Goal: Register for event/course

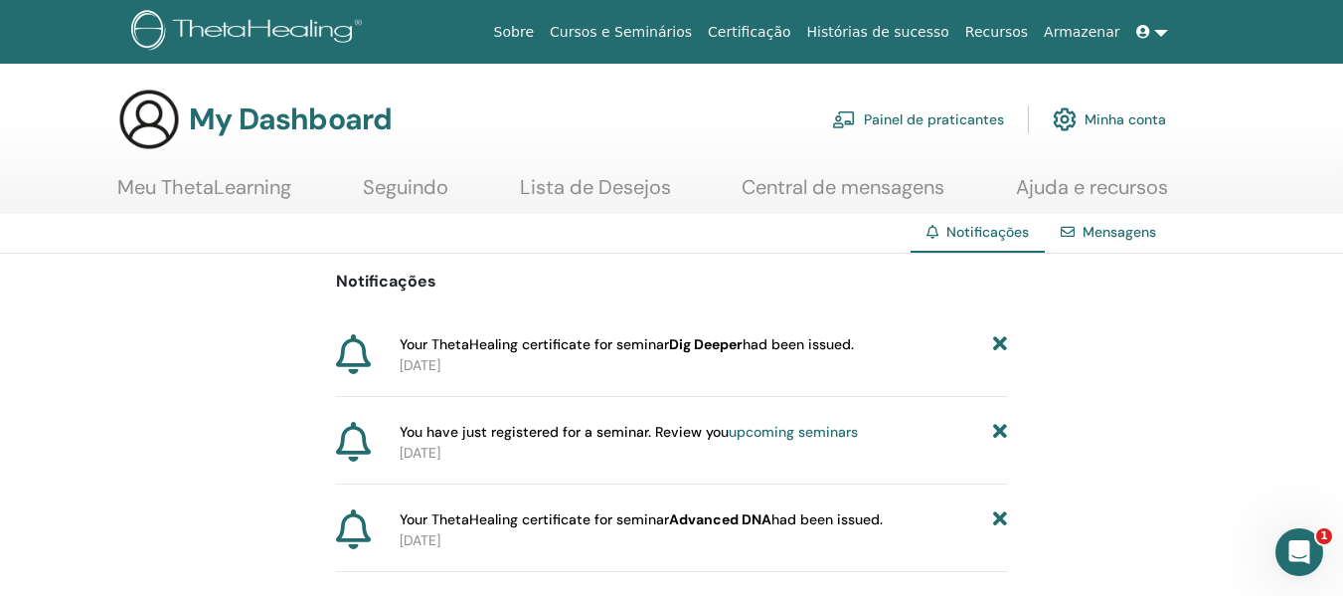
click at [144, 125] on img at bounding box center [149, 119] width 64 height 64
click at [192, 194] on link "Meu ThetaLearning" at bounding box center [204, 194] width 174 height 39
click at [240, 183] on link "Meu ThetaLearning" at bounding box center [204, 194] width 174 height 39
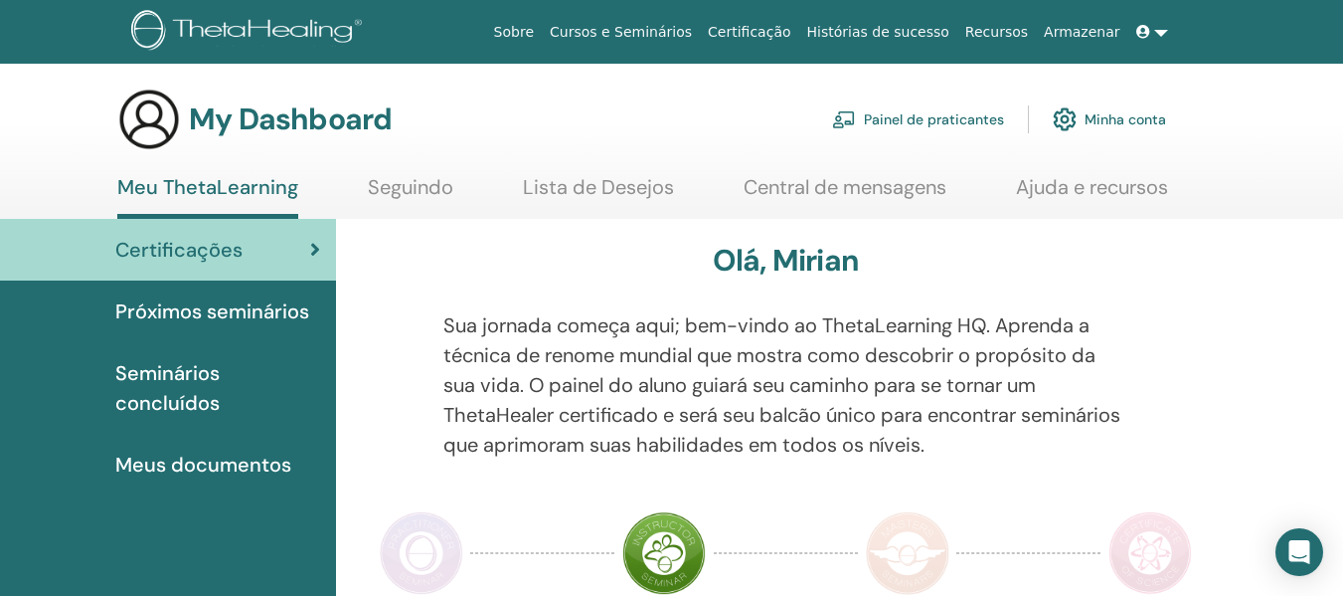
click at [213, 313] on span "Próximos seminários" at bounding box center [212, 311] width 194 height 30
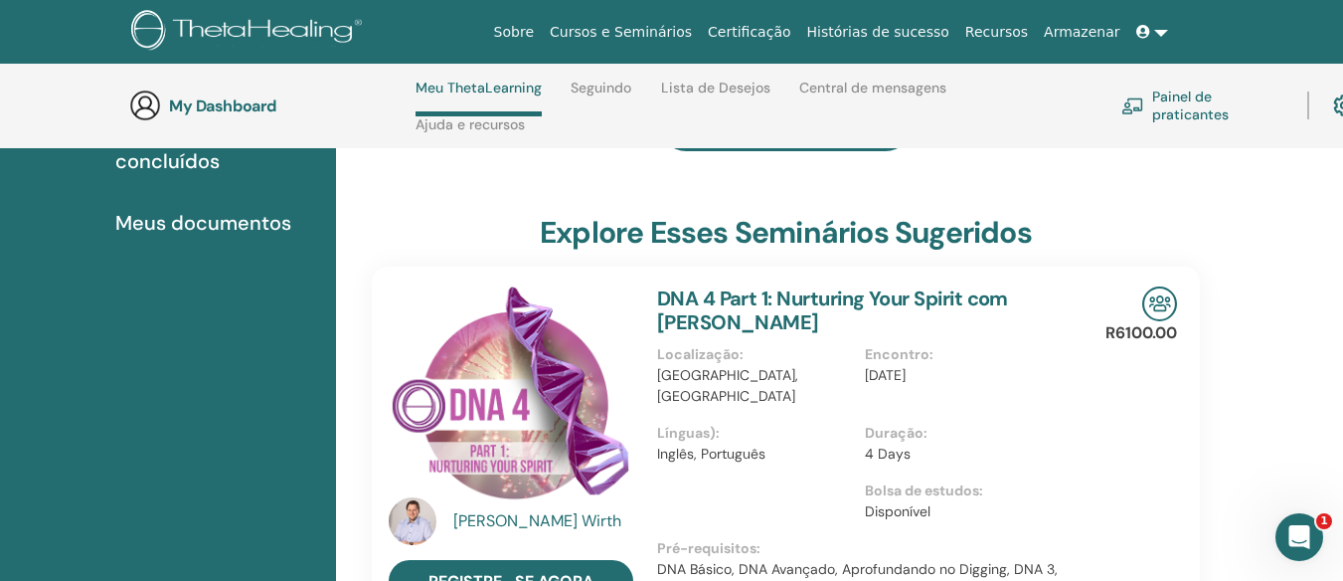
scroll to position [383, 0]
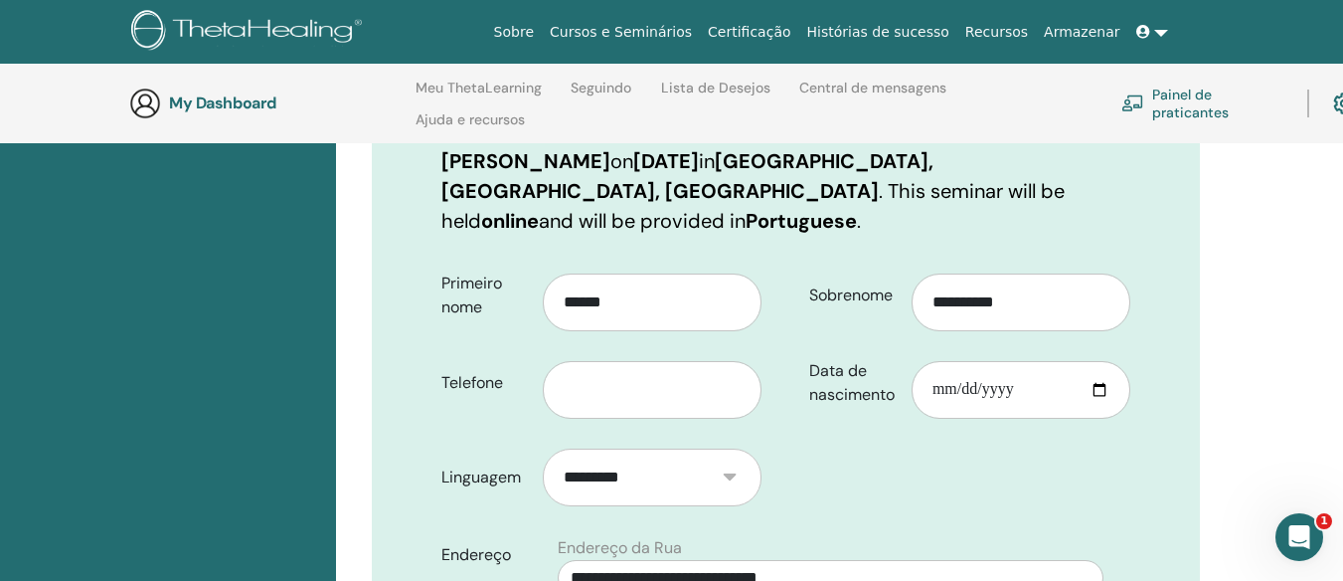
scroll to position [378, 0]
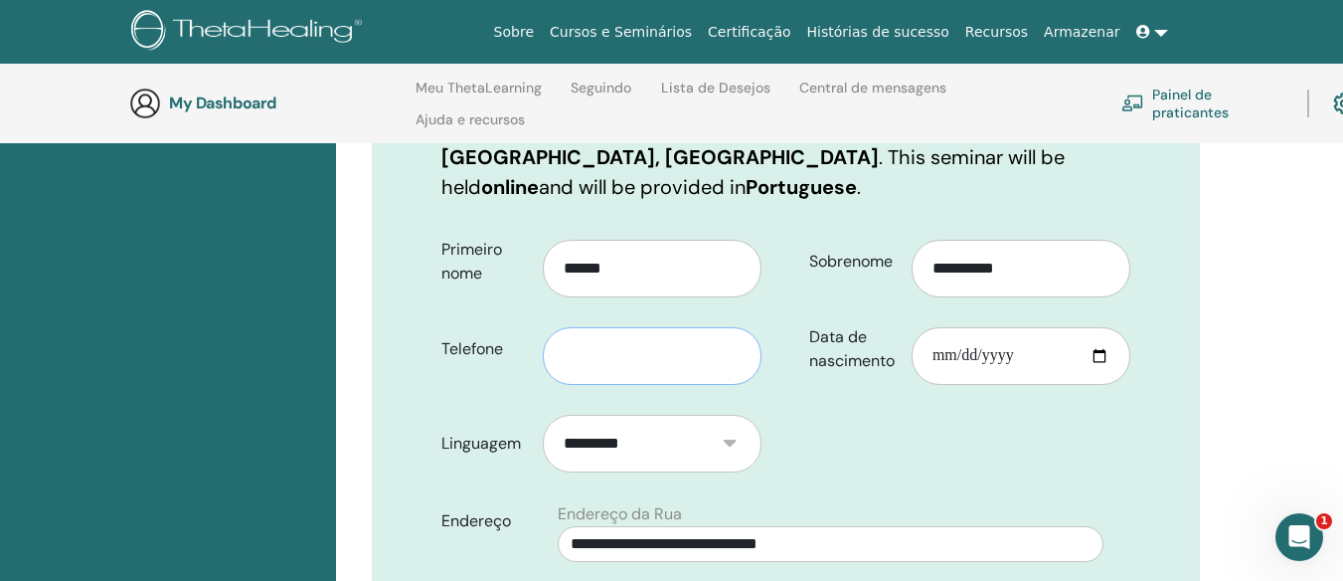
click at [674, 327] on input "text" at bounding box center [652, 356] width 219 height 58
type input "**********"
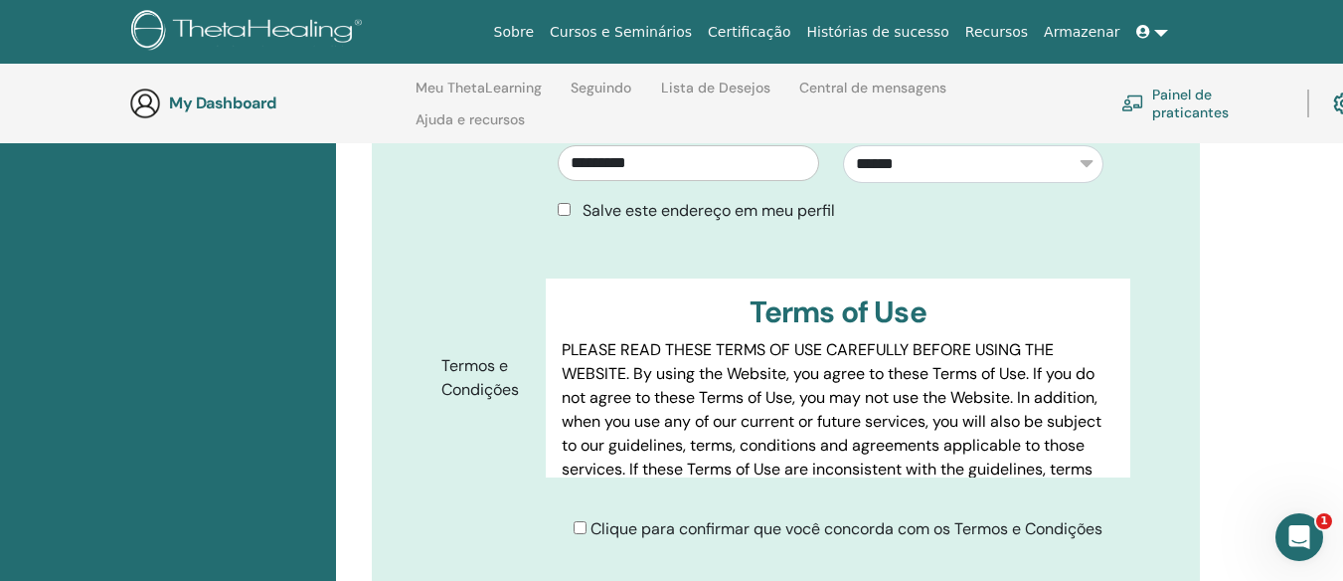
scroll to position [875, 0]
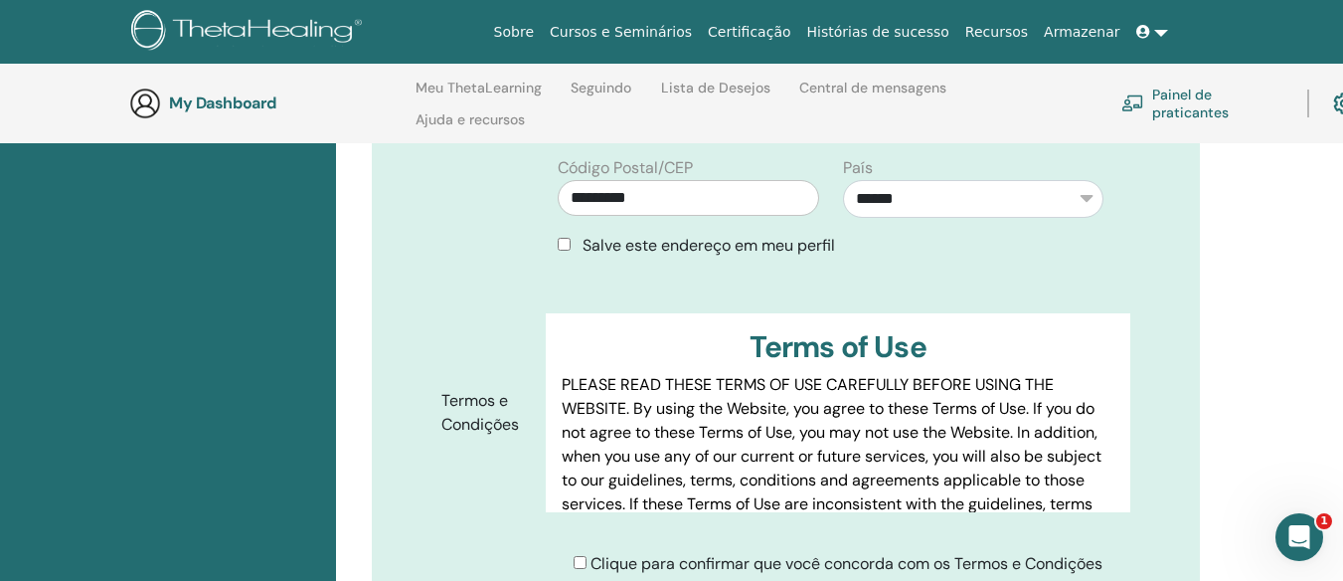
click at [736, 235] on span "Salve este endereço em meu perfil" at bounding box center [709, 245] width 253 height 21
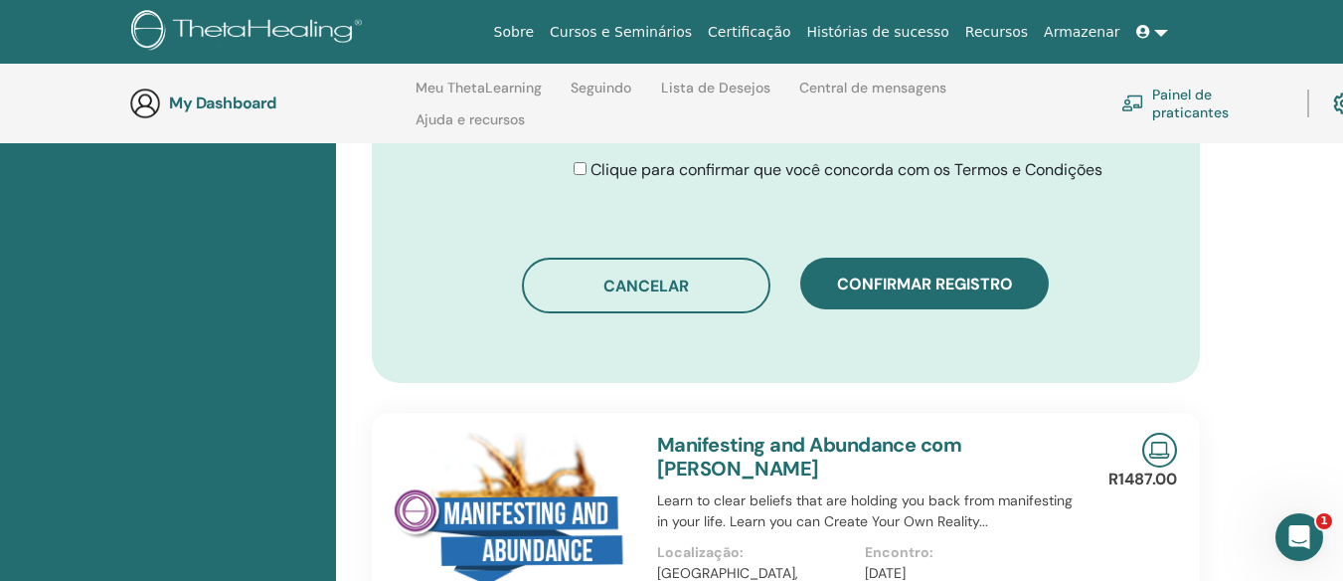
scroll to position [1173, 0]
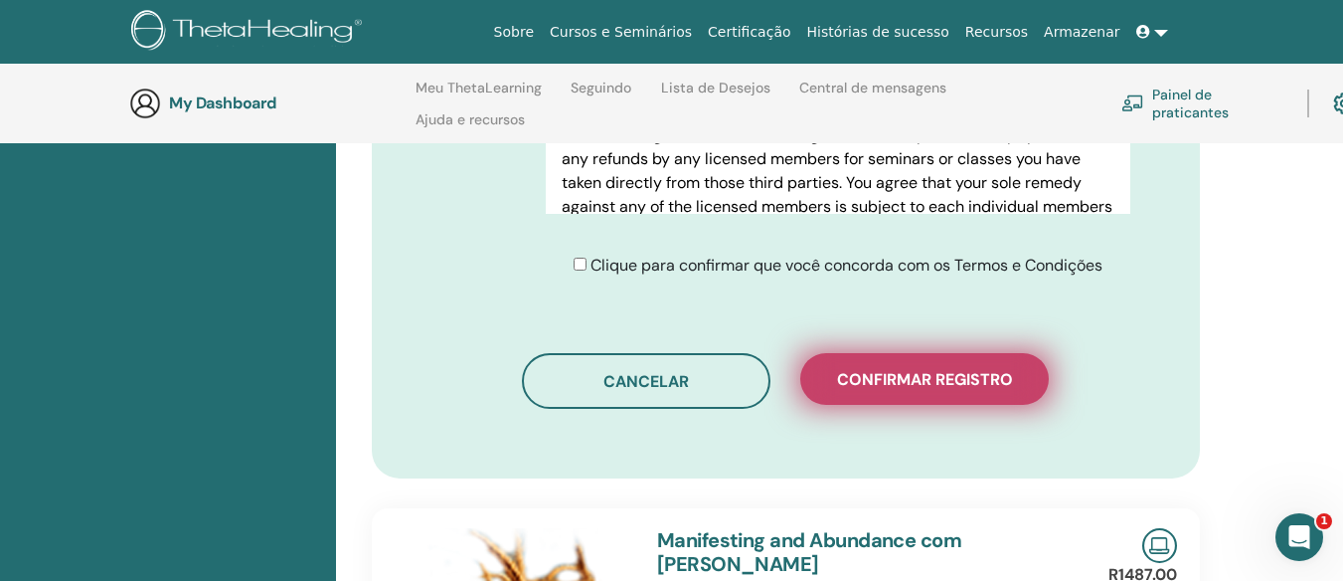
click at [913, 360] on button "Confirmar registro" at bounding box center [924, 379] width 249 height 52
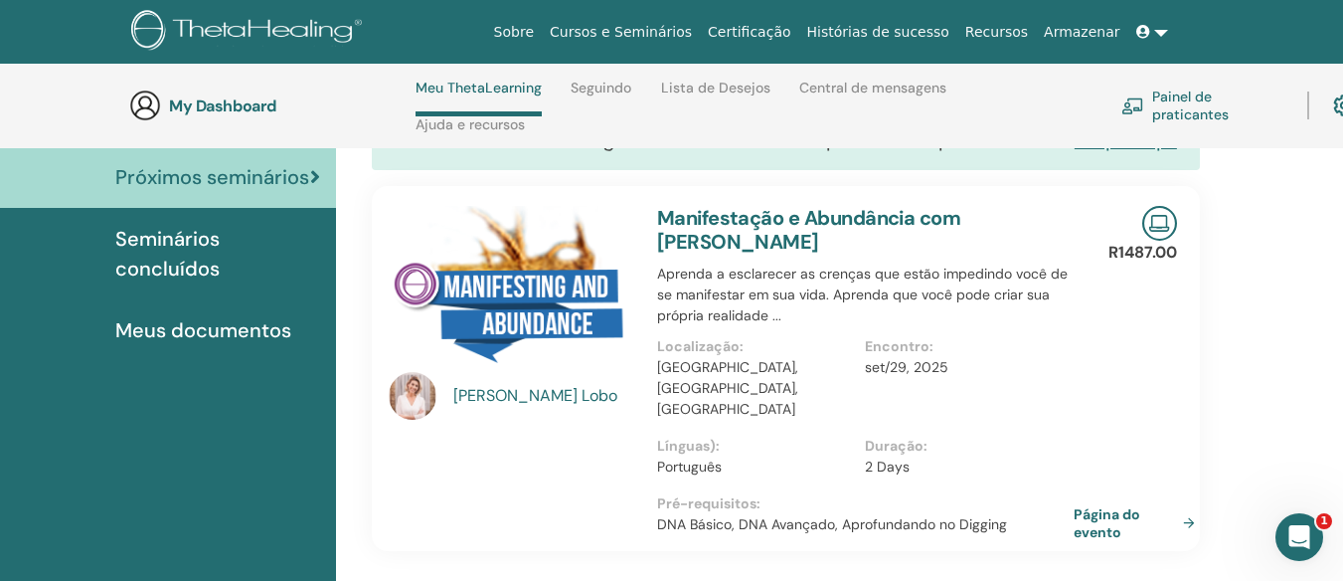
scroll to position [184, 0]
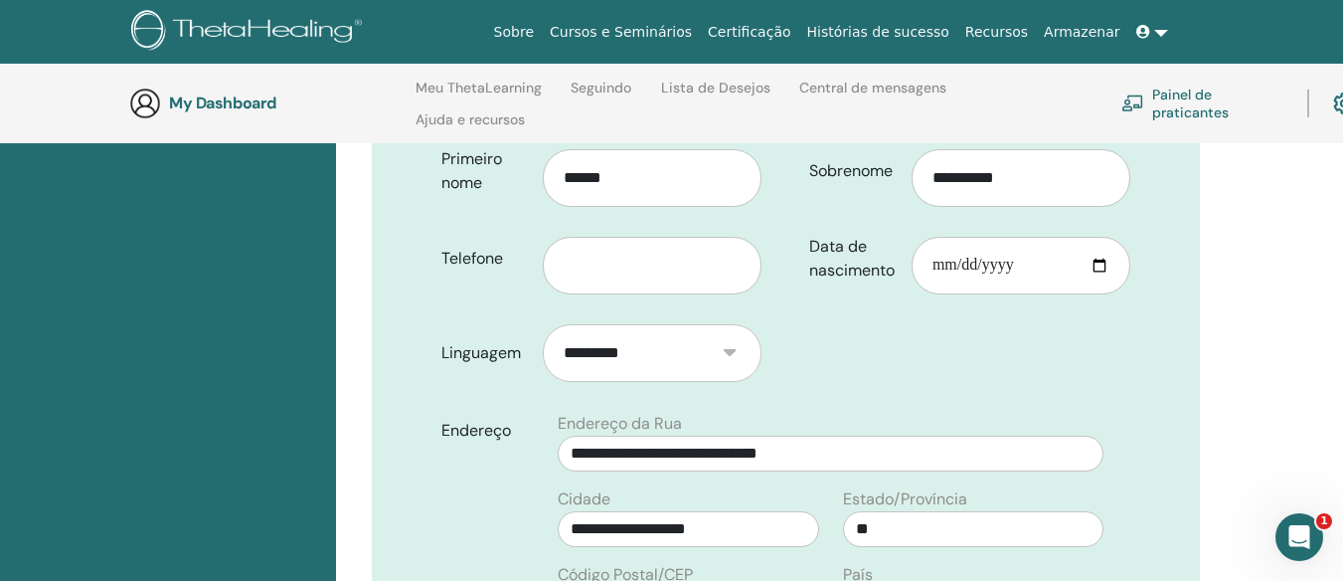
scroll to position [477, 0]
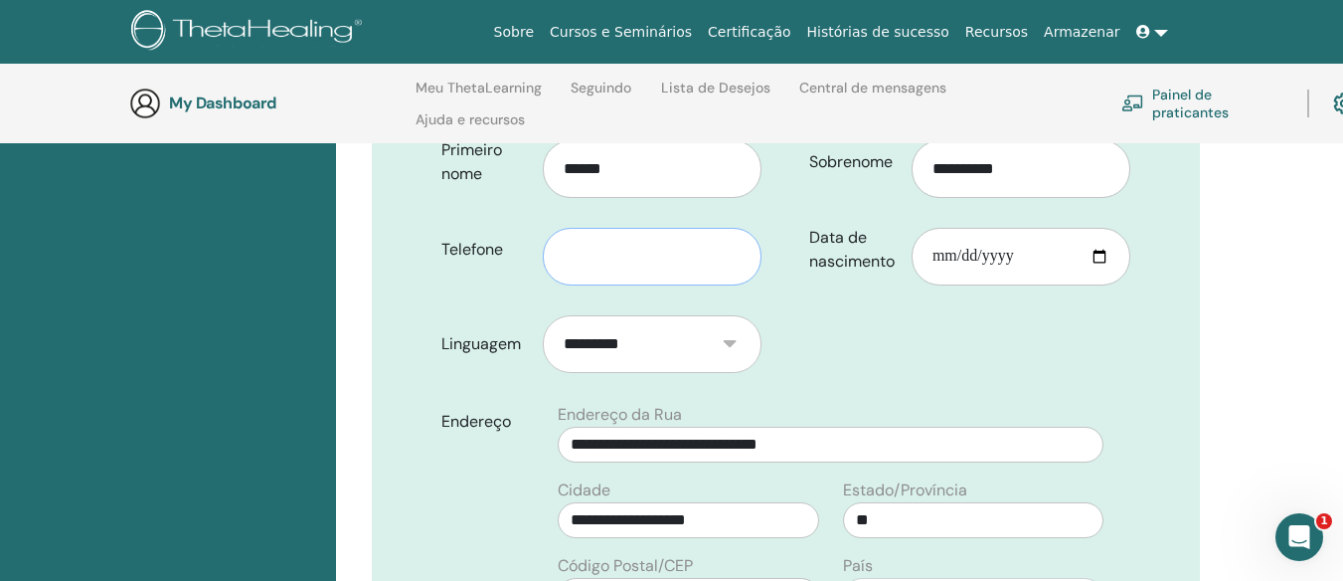
click at [683, 242] on input "text" at bounding box center [652, 257] width 219 height 58
type input "**********"
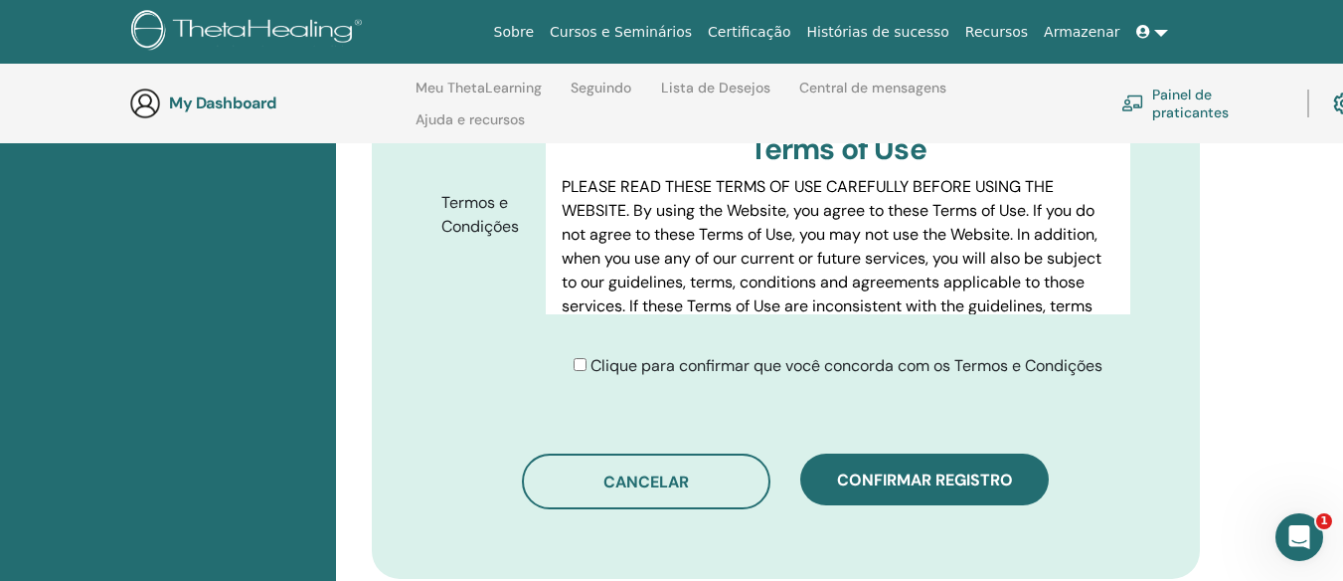
scroll to position [1074, 0]
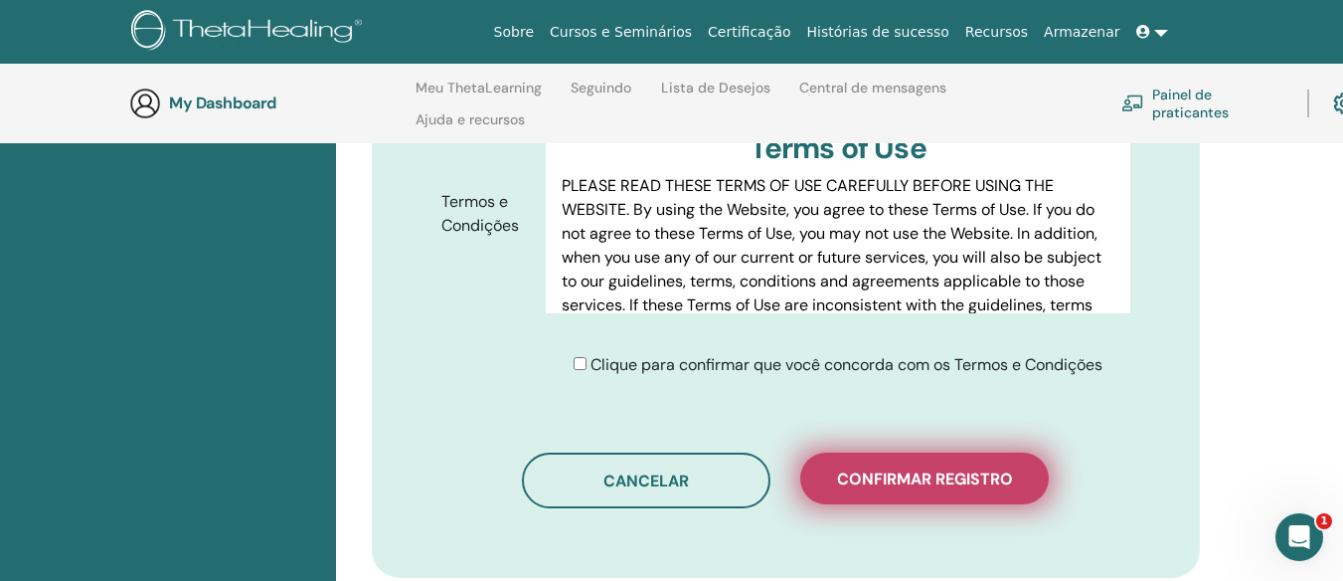
click at [916, 468] on span "Confirmar registro" at bounding box center [925, 478] width 176 height 21
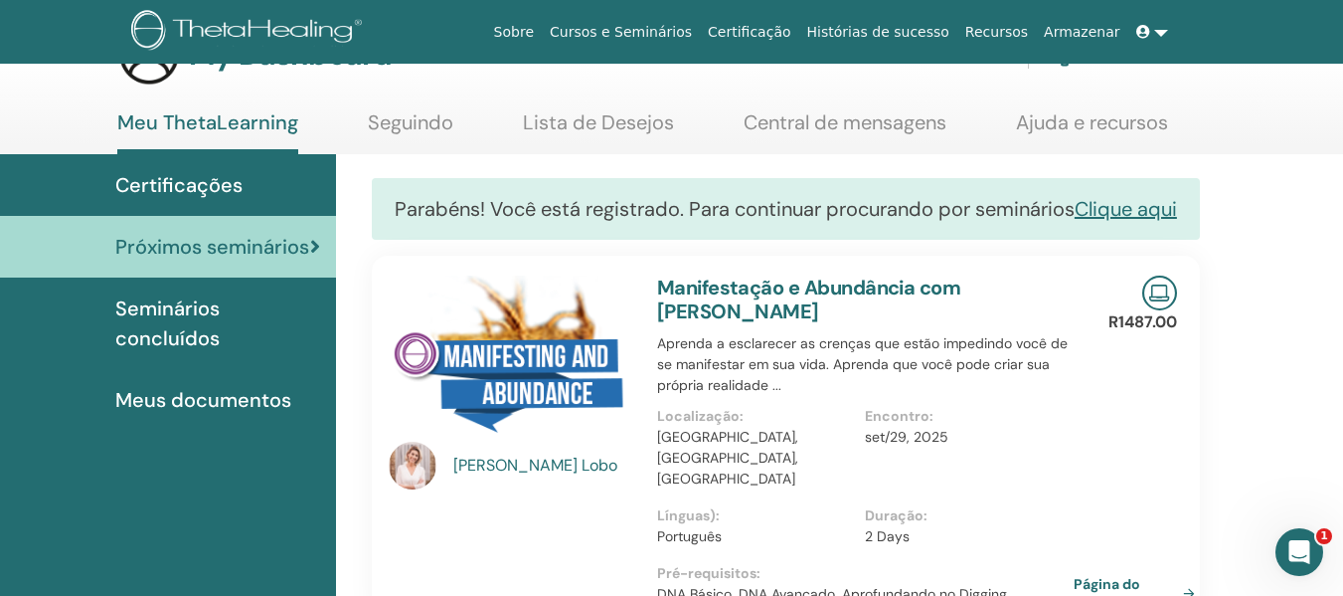
scroll to position [99, 0]
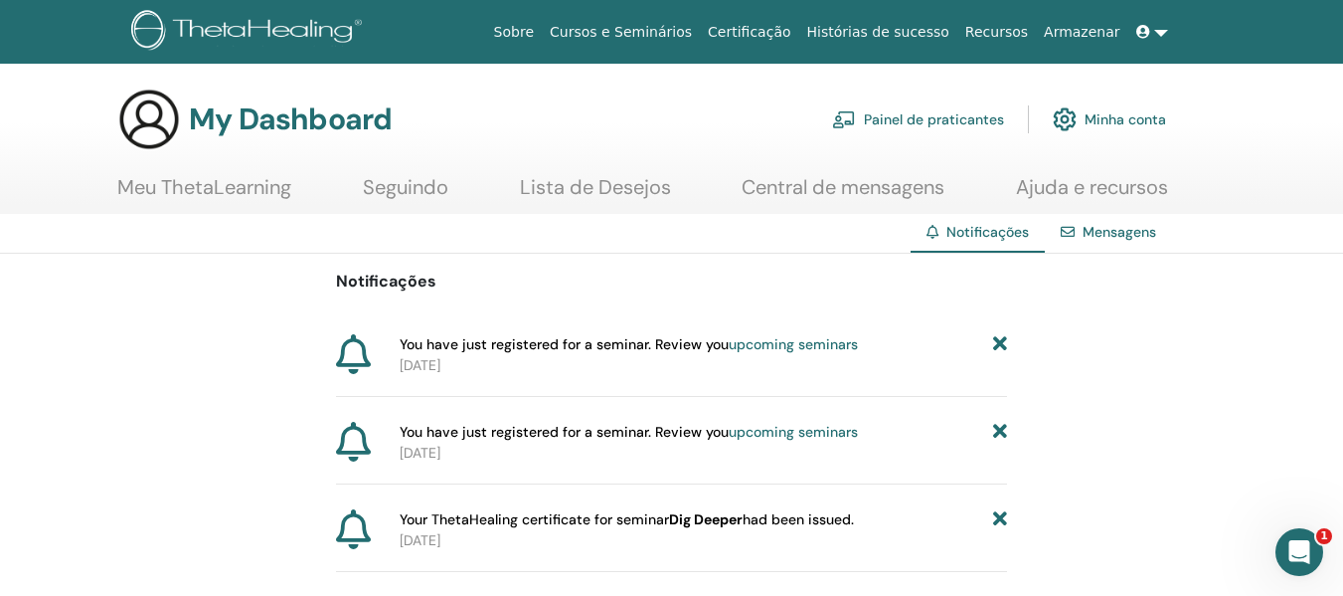
click at [822, 348] on link "upcoming seminars" at bounding box center [793, 344] width 129 height 18
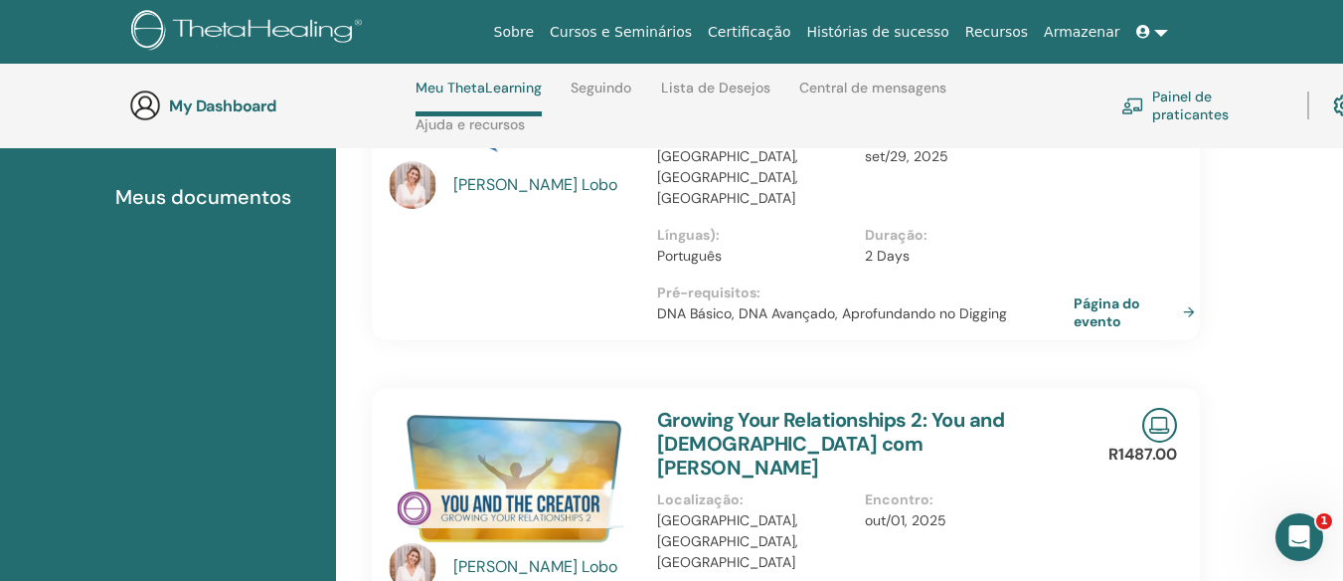
scroll to position [482, 0]
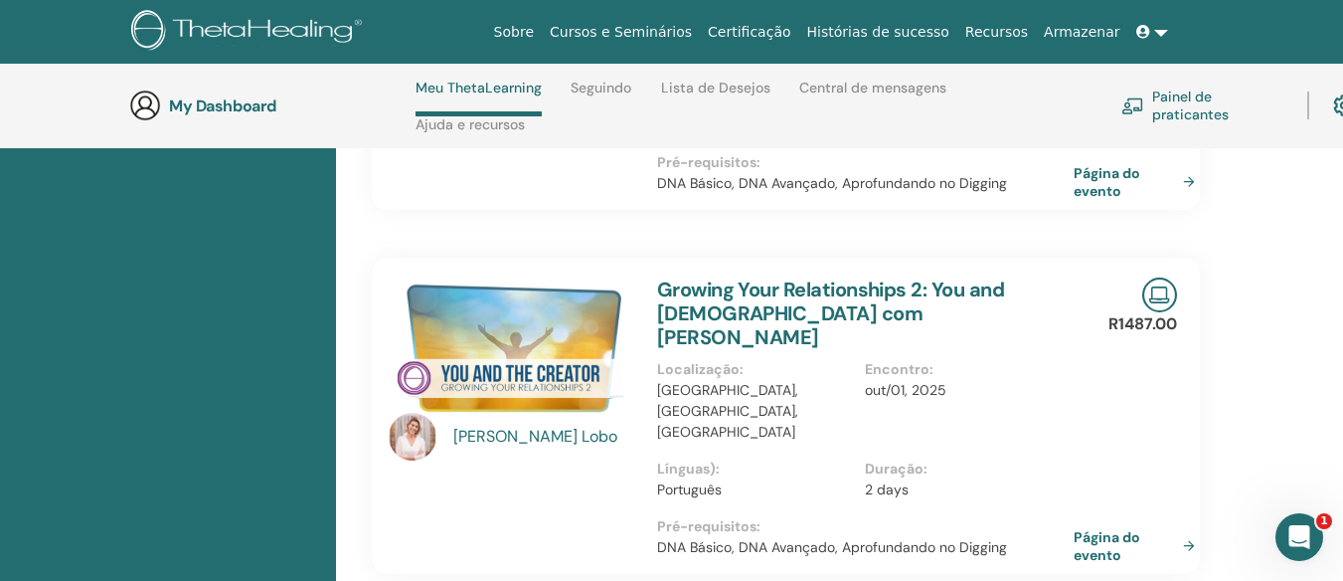
click at [374, 258] on div "[PERSON_NAME] Growing Your Relationships 2: You and God com [PERSON_NAME] Local…" at bounding box center [786, 416] width 858 height 316
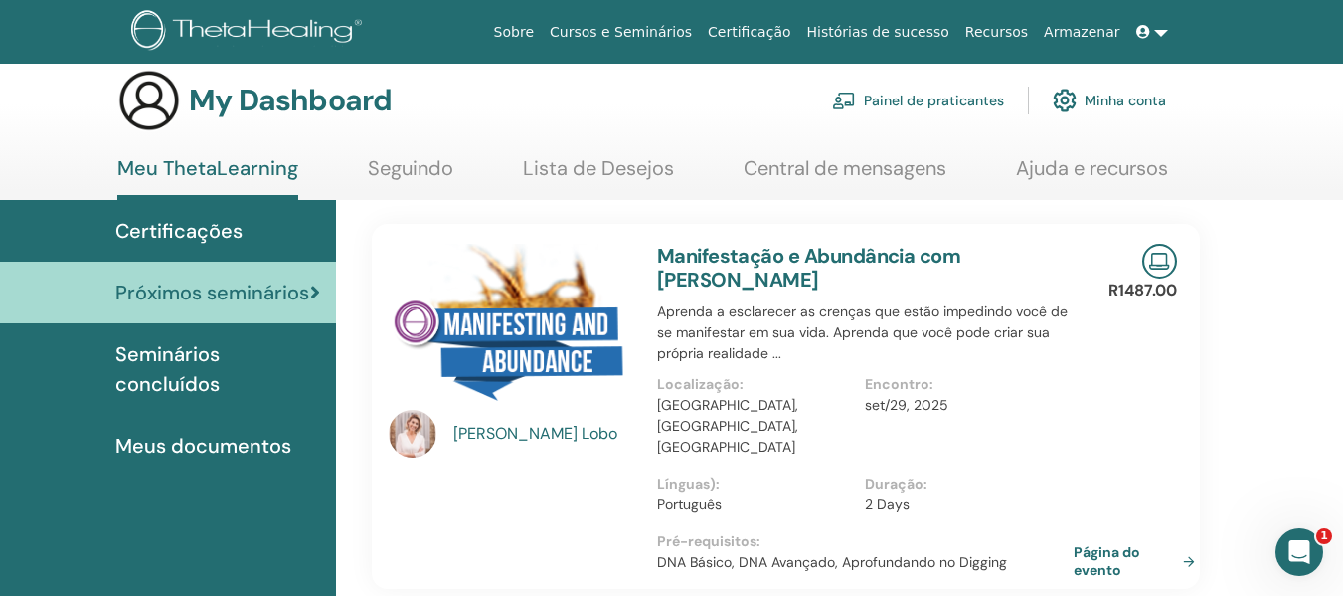
scroll to position [0, 0]
